Goal: Task Accomplishment & Management: Use online tool/utility

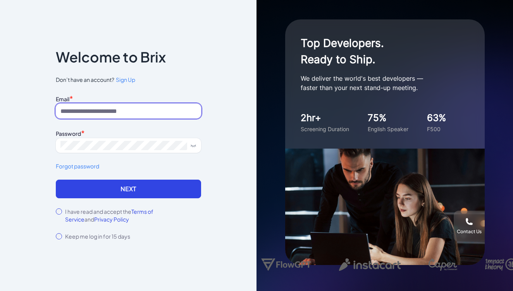
type input "**********"
click at [107, 109] on input "**********" at bounding box center [128, 110] width 145 height 15
drag, startPoint x: 124, startPoint y: 111, endPoint x: -20, endPoint y: 111, distance: 143.3
click at [0, 111] on html "**********" at bounding box center [256, 145] width 513 height 291
type input "*"
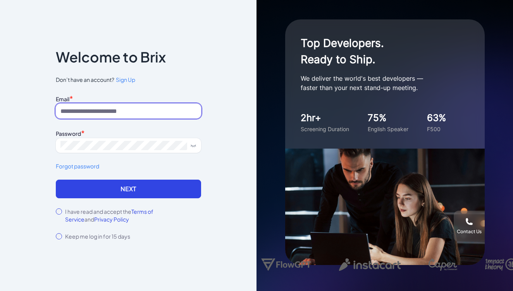
type input "**********"
click at [92, 206] on form "**********" at bounding box center [128, 166] width 145 height 147
click at [92, 212] on label "I have read and accept the Terms of Service and Privacy Policy" at bounding box center [133, 214] width 136 height 15
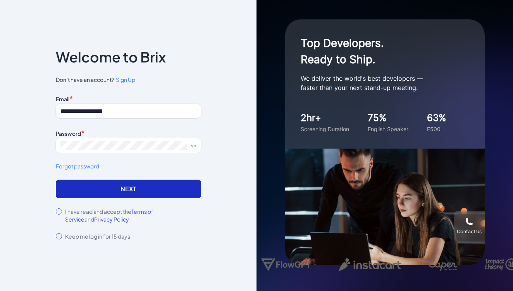
click at [121, 188] on button "Next" at bounding box center [128, 188] width 145 height 19
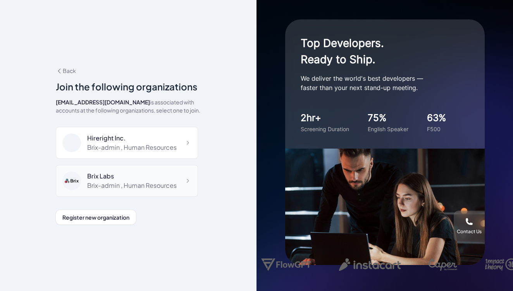
click at [115, 184] on div "Brix-admin , Human Resources" at bounding box center [131, 185] width 89 height 9
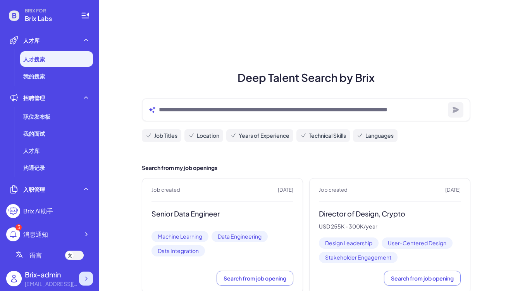
click at [81, 282] on div at bounding box center [86, 278] width 14 height 14
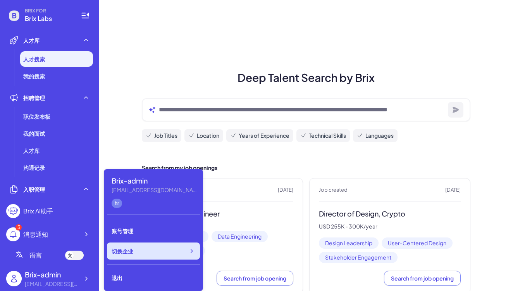
click at [129, 254] on span "切换企业" at bounding box center [123, 251] width 22 height 8
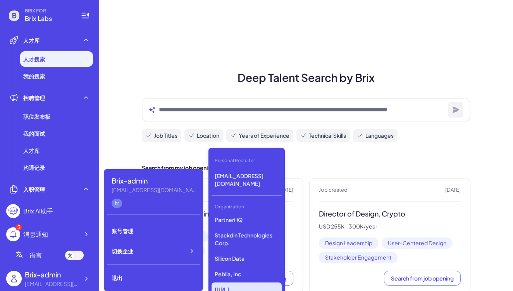
scroll to position [601, 0]
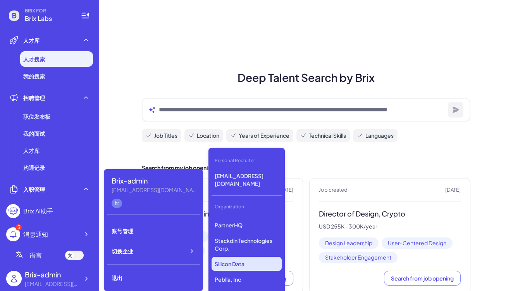
click at [220, 264] on p "Silicon Data" at bounding box center [246, 263] width 70 height 14
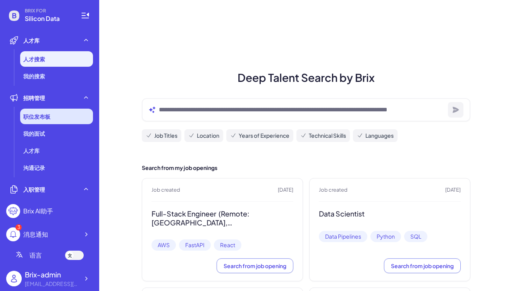
click at [63, 118] on div "职位发布板" at bounding box center [56, 115] width 73 height 15
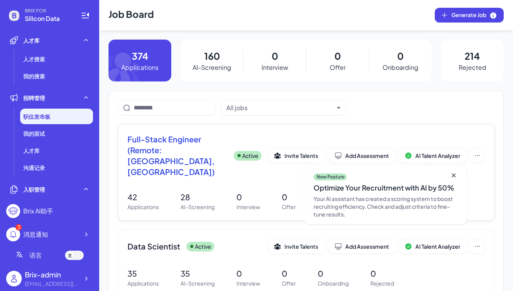
click at [158, 145] on span "Full-Stack Engineer (Remote: Europe, South America)" at bounding box center [177, 155] width 100 height 43
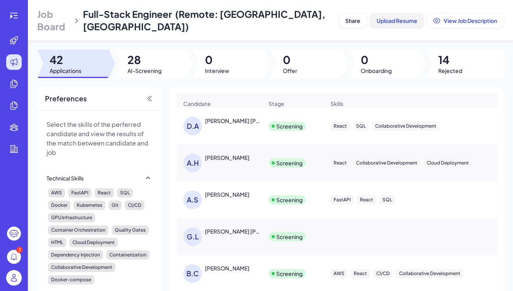
click at [387, 17] on span "Upload Resume" at bounding box center [397, 20] width 41 height 7
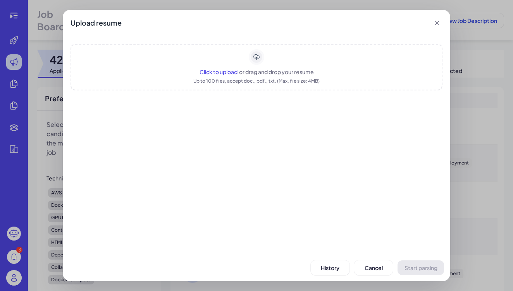
click at [218, 72] on span "Click to upload" at bounding box center [218, 71] width 38 height 7
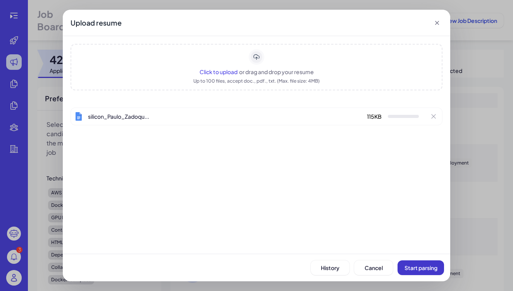
click at [420, 270] on span "Start parsing" at bounding box center [420, 267] width 33 height 7
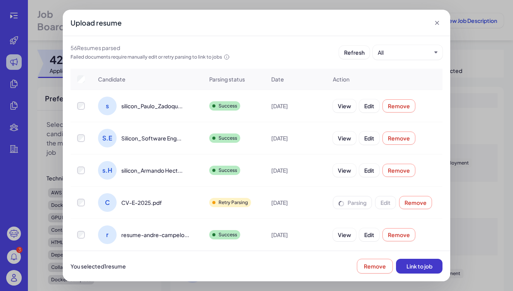
click at [414, 270] on button "Link to job" at bounding box center [419, 265] width 46 height 15
click at [434, 24] on icon at bounding box center [437, 23] width 8 height 8
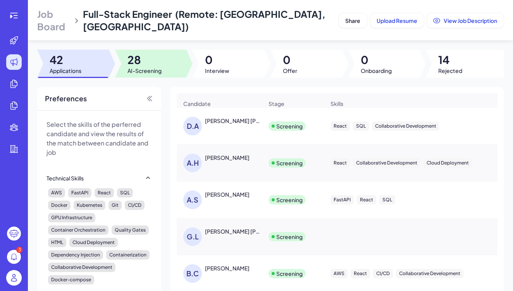
click at [139, 70] on span "AI-Screening" at bounding box center [144, 71] width 34 height 8
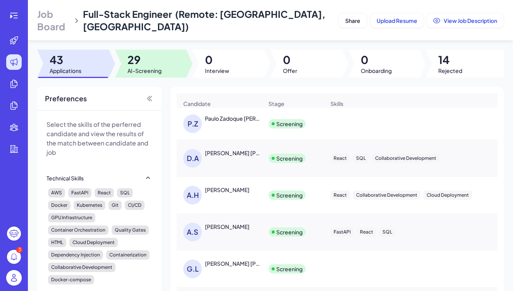
click at [132, 58] on span "29" at bounding box center [144, 60] width 34 height 14
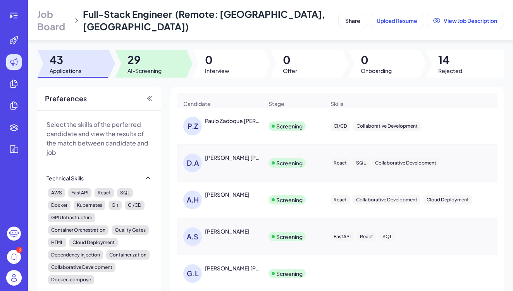
click at [140, 68] on span "AI-Screening" at bounding box center [144, 71] width 34 height 8
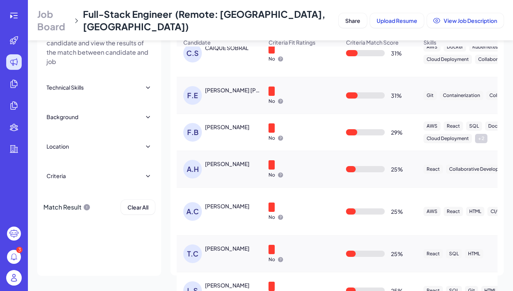
scroll to position [797, 0]
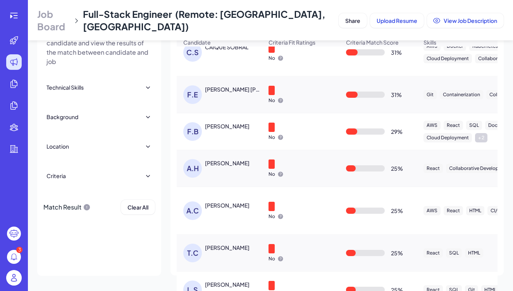
click at [15, 279] on img at bounding box center [13, 277] width 15 height 15
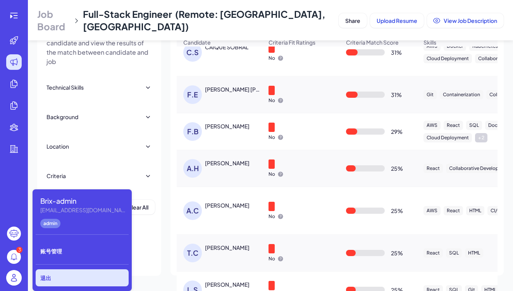
click at [59, 279] on div "退出" at bounding box center [82, 277] width 93 height 17
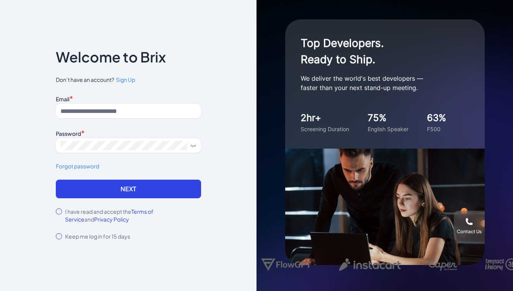
click at [208, 169] on div "Notice To proceed, please agree to the Terms of Service and Privary Policy . Ca…" at bounding box center [128, 145] width 170 height 239
